Goal: Use online tool/utility: Utilize a website feature to perform a specific function

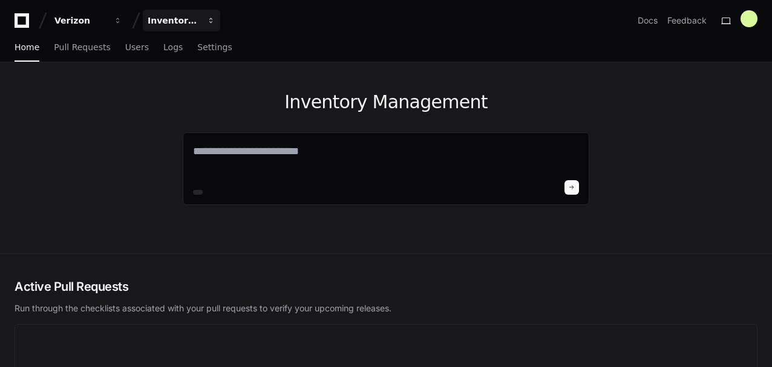
click at [106, 18] on div "Inventory Management" at bounding box center [80, 21] width 52 height 12
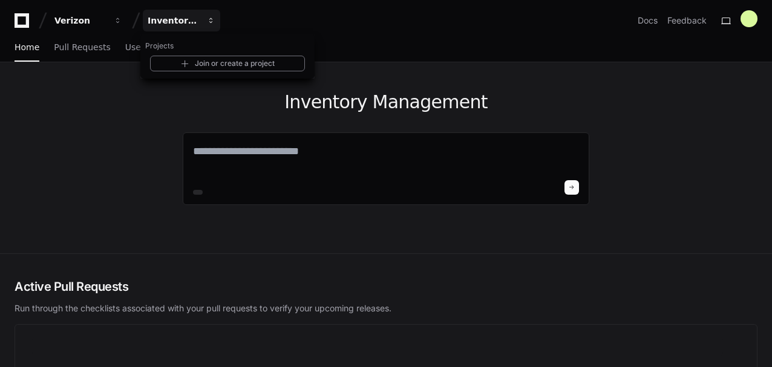
click at [187, 18] on div "Inventory Management" at bounding box center [174, 21] width 52 height 12
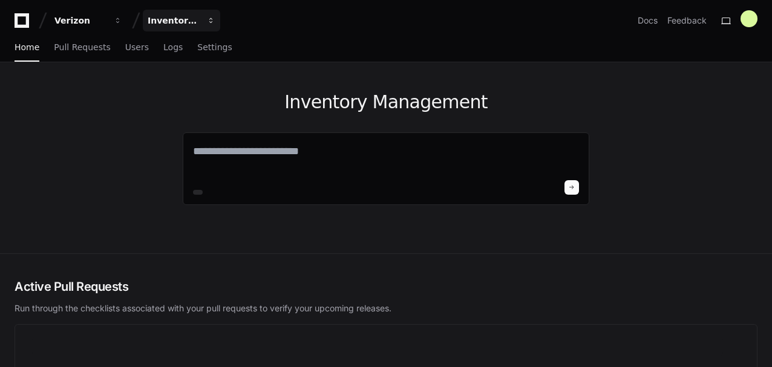
click at [106, 21] on div "Inventory Management" at bounding box center [80, 21] width 52 height 12
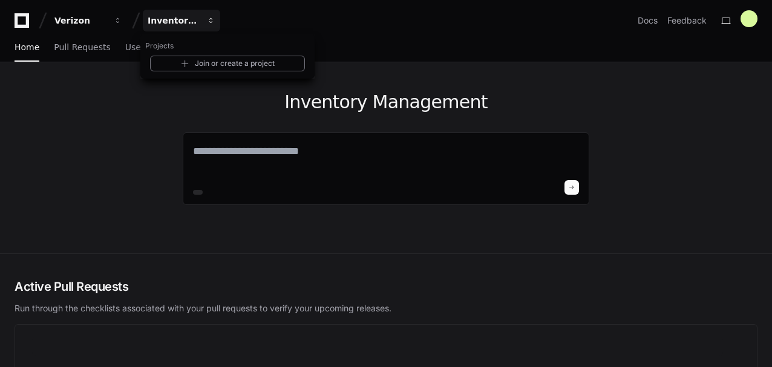
click at [214, 21] on span "button" at bounding box center [211, 20] width 8 height 8
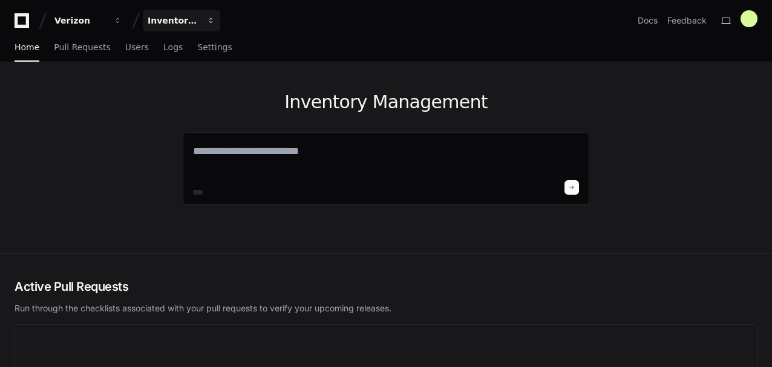
click at [122, 22] on span "button" at bounding box center [118, 20] width 8 height 8
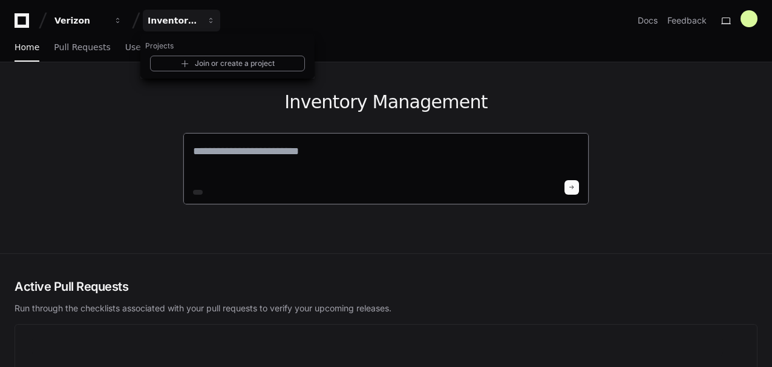
click at [312, 163] on textarea at bounding box center [386, 160] width 386 height 34
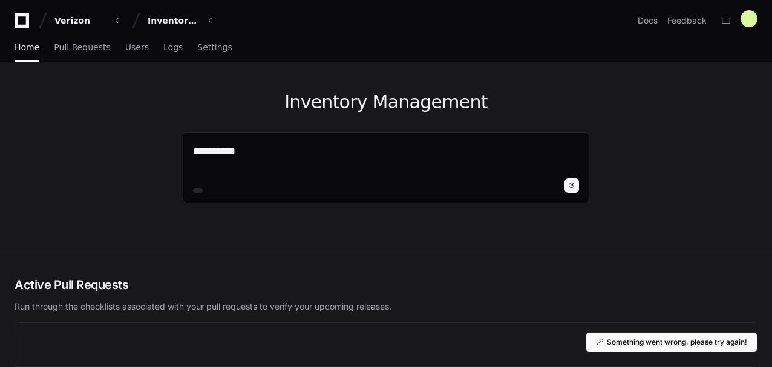
type textarea "**********"
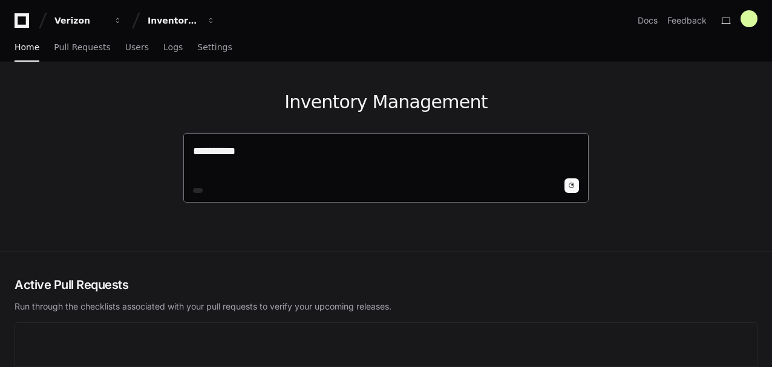
click at [572, 185] on span at bounding box center [572, 186] width 6 height 6
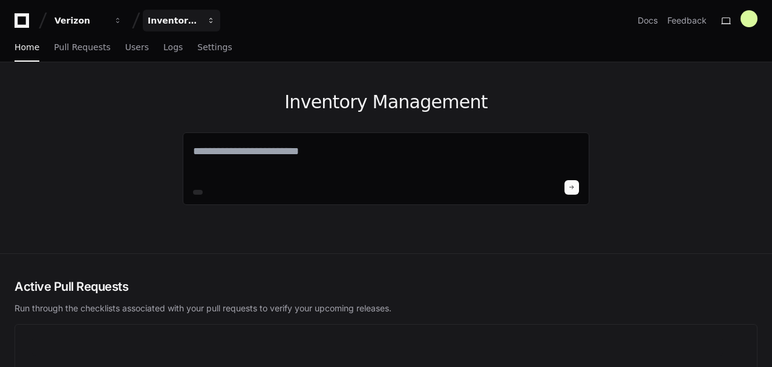
click at [106, 25] on div "Inventory Management" at bounding box center [80, 21] width 52 height 12
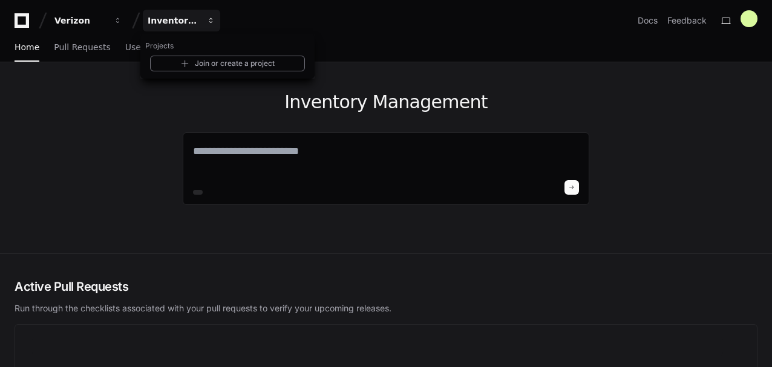
click at [165, 24] on div "Inventory Management" at bounding box center [174, 21] width 52 height 12
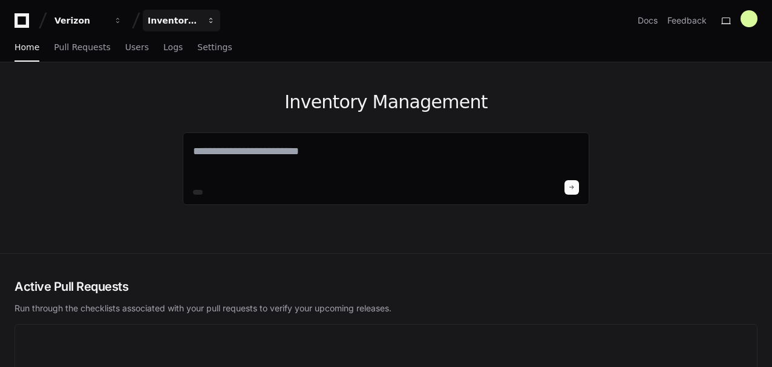
click at [106, 25] on div "Inventory Management" at bounding box center [80, 21] width 52 height 12
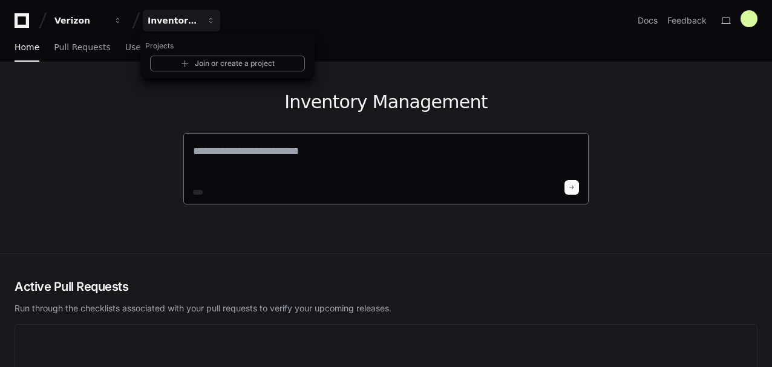
click at [263, 157] on textarea at bounding box center [386, 160] width 386 height 34
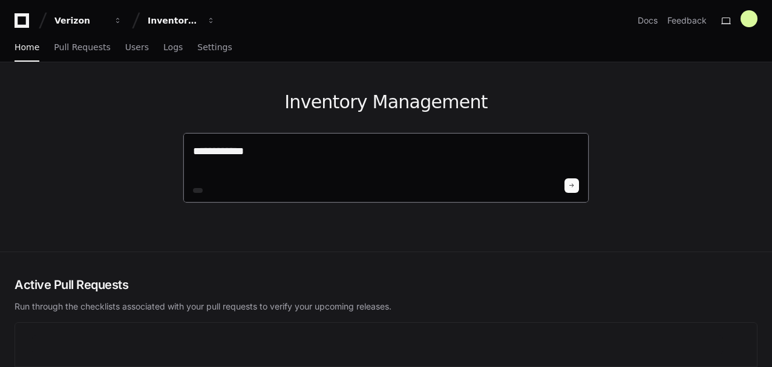
type textarea "**********"
